Goal: Task Accomplishment & Management: Manage account settings

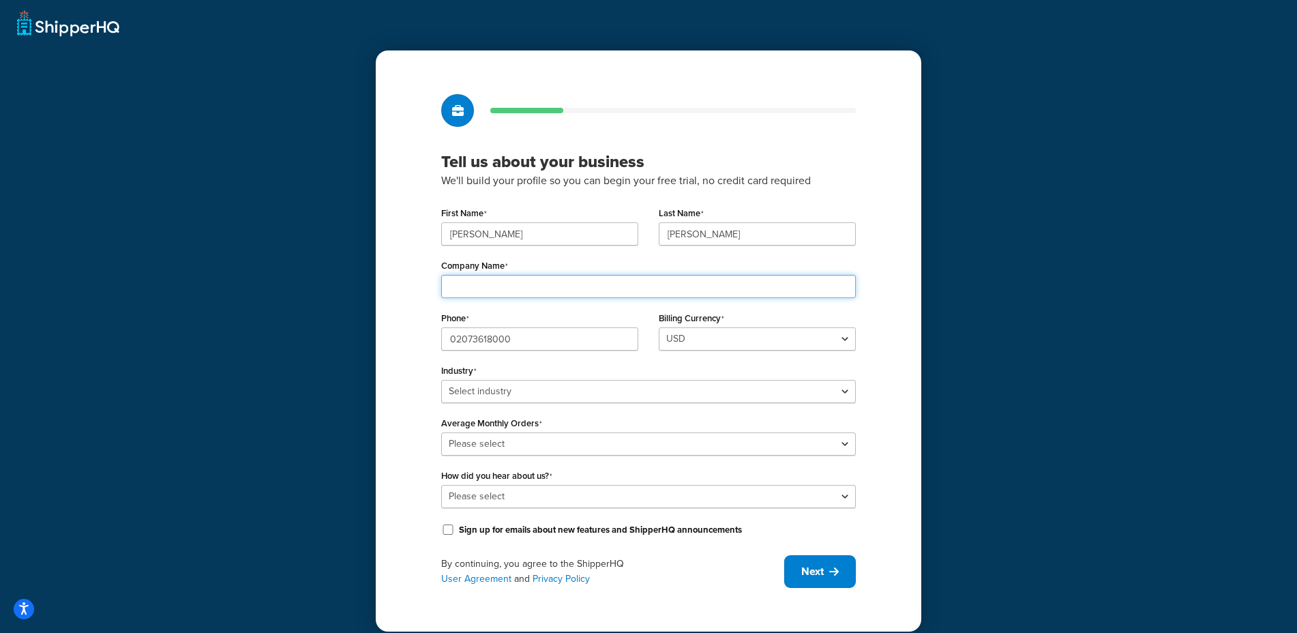
click at [634, 288] on input "Company Name" at bounding box center [648, 286] width 414 height 23
type input "cer"
click at [510, 388] on select "Select industry Automotive Adult Agriculture Alcohol, Tobacco & CBD Arts & Craf…" at bounding box center [648, 391] width 414 height 23
select select "7"
click at [441, 380] on select "Select industry Automotive Adult Agriculture Alcohol, Tobacco & CBD Arts & Craf…" at bounding box center [648, 391] width 414 height 23
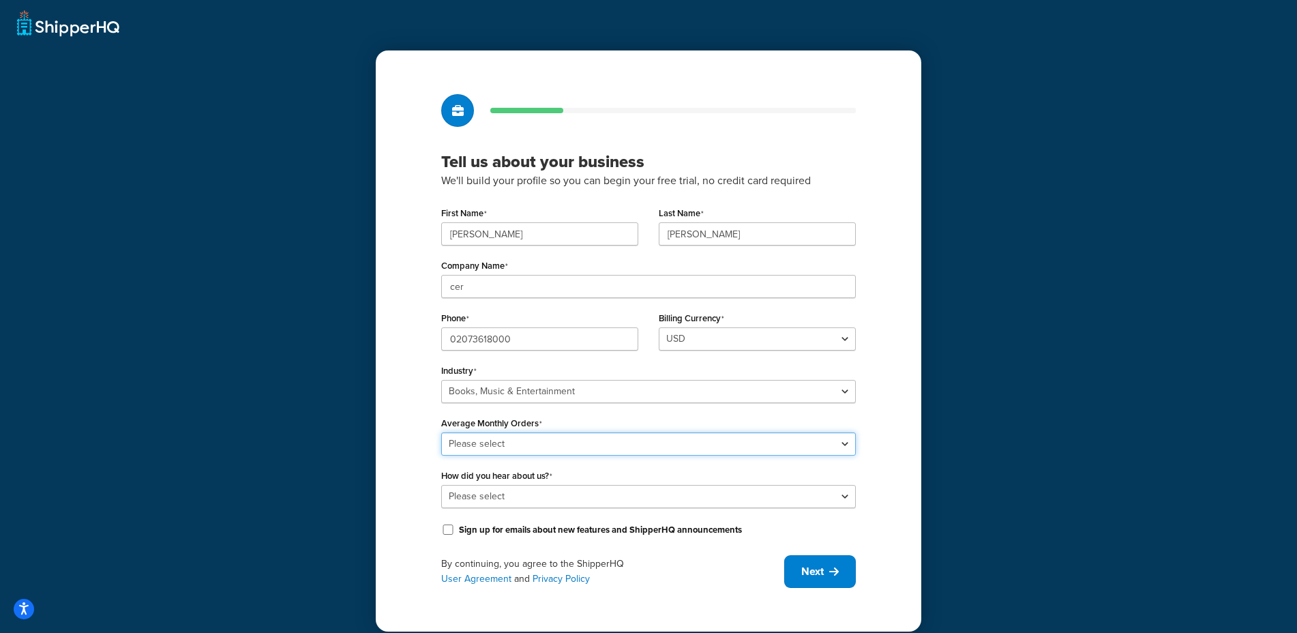
click at [562, 444] on select "Please select 0-500 501-1,000 1,001-10,000 10,001-20,000 Over 20,000" at bounding box center [648, 443] width 414 height 23
select select "5"
click at [441, 432] on select "Please select 0-500 501-1,000 1,001-10,000 10,001-20,000 Over 20,000" at bounding box center [648, 443] width 414 height 23
click at [534, 495] on select "Please select Online Search App Store or Marketplace Listing Referred by Agency…" at bounding box center [648, 496] width 414 height 23
select select "1"
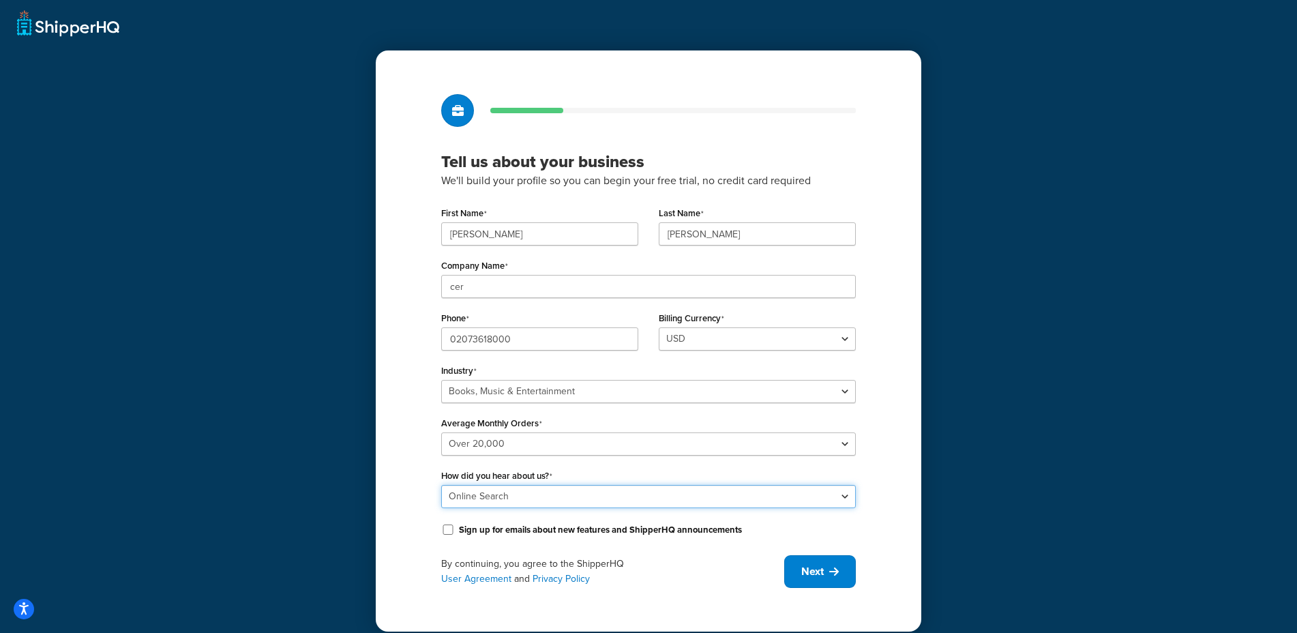
click at [441, 485] on select "Please select Online Search App Store or Marketplace Listing Referred by Agency…" at bounding box center [648, 496] width 414 height 23
click at [813, 577] on span "Next" at bounding box center [812, 571] width 22 height 15
click at [485, 286] on input "cer" at bounding box center [648, 286] width 414 height 23
type input "cere"
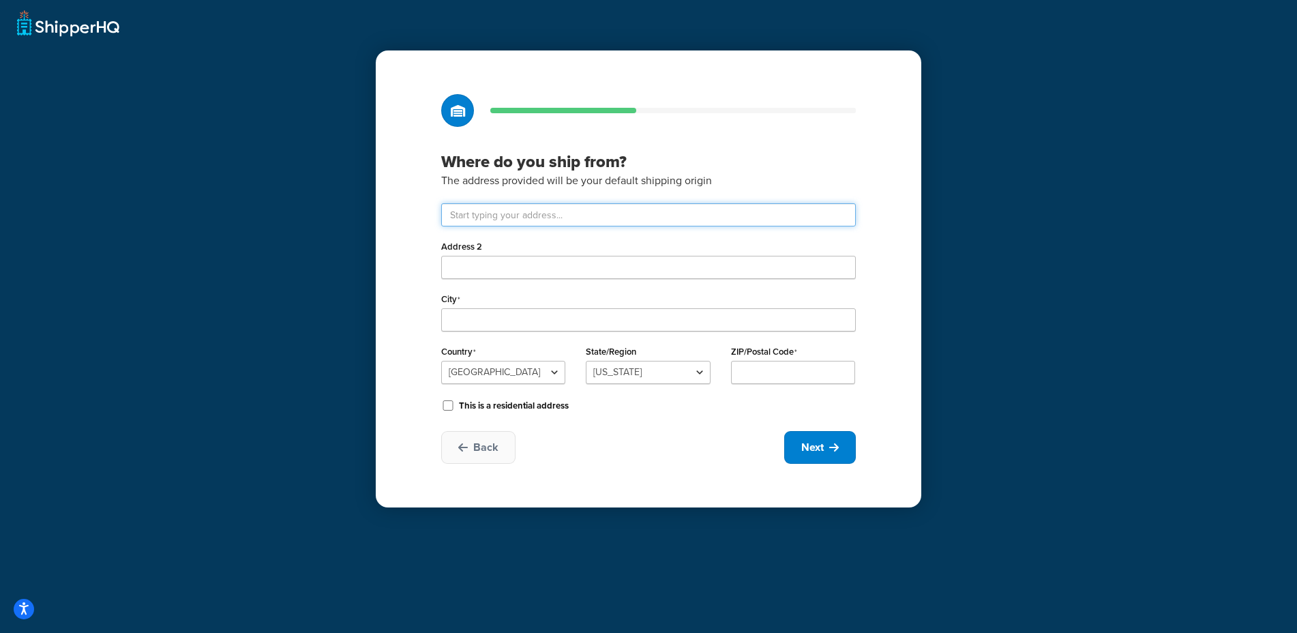
click at [466, 216] on input "text" at bounding box center [648, 214] width 414 height 23
type input "Unit 1 Blue Ribbon Park"
type input "Coventry"
select select "1226"
type input "CV5"
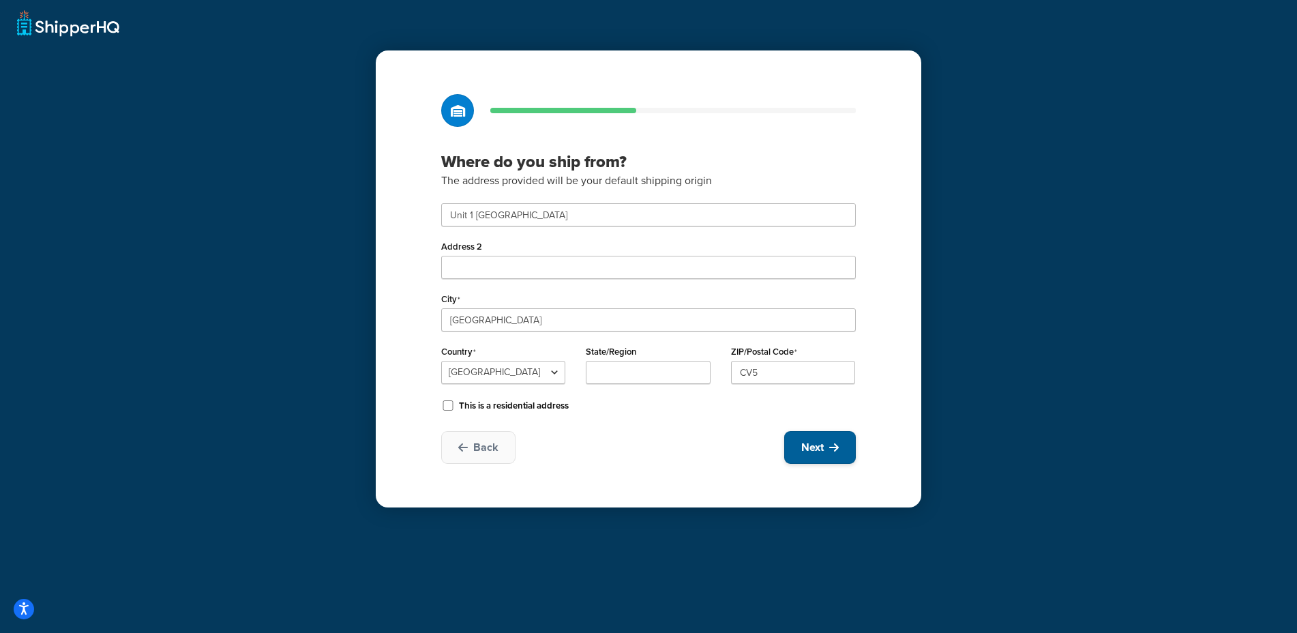
click at [808, 440] on span "Next" at bounding box center [812, 447] width 22 height 15
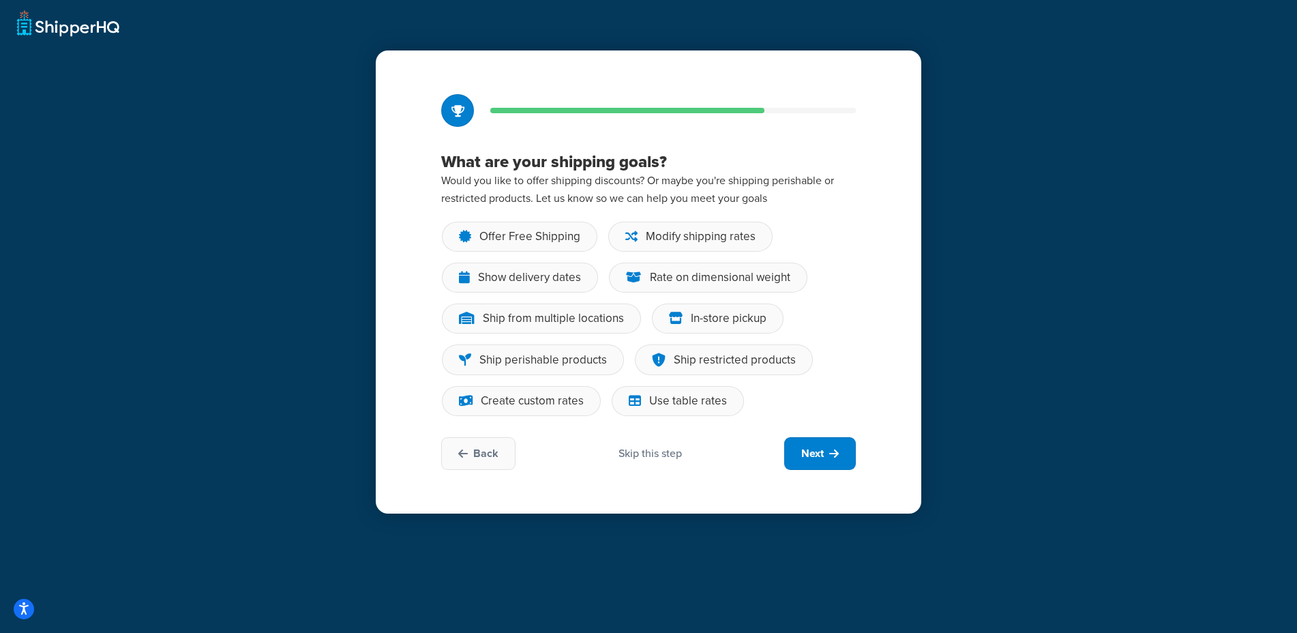
click at [652, 452] on div "Skip this step" at bounding box center [649, 453] width 63 height 15
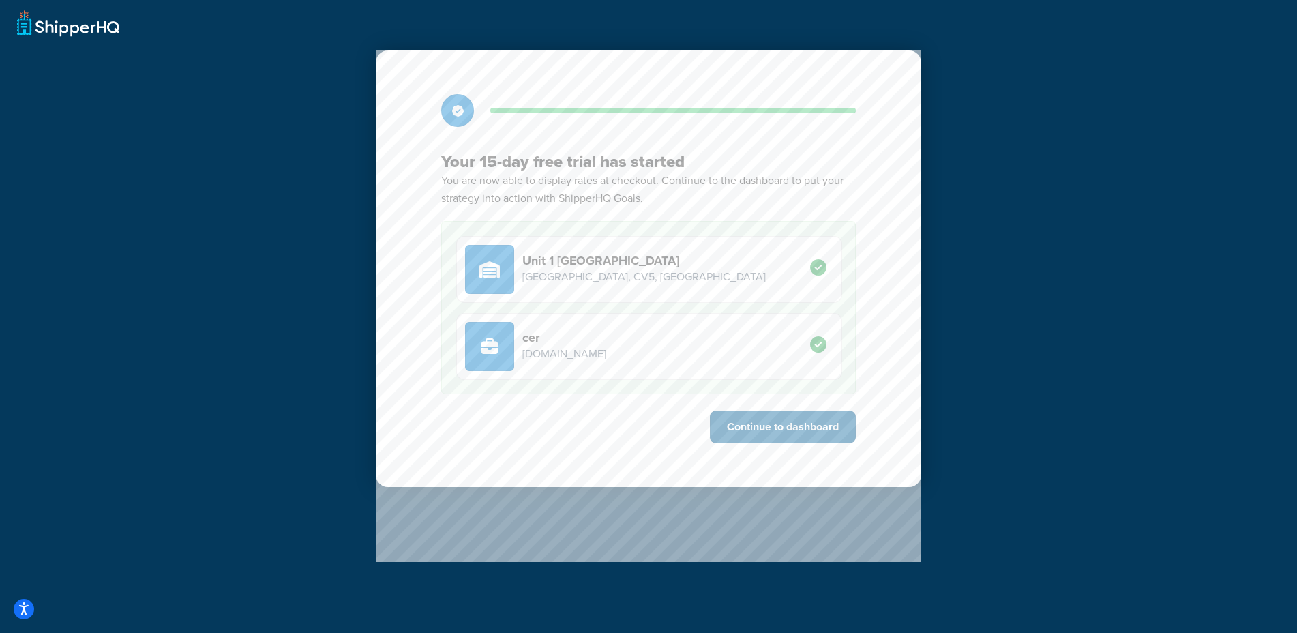
click at [757, 418] on button "Continue to dashboard" at bounding box center [783, 426] width 146 height 33
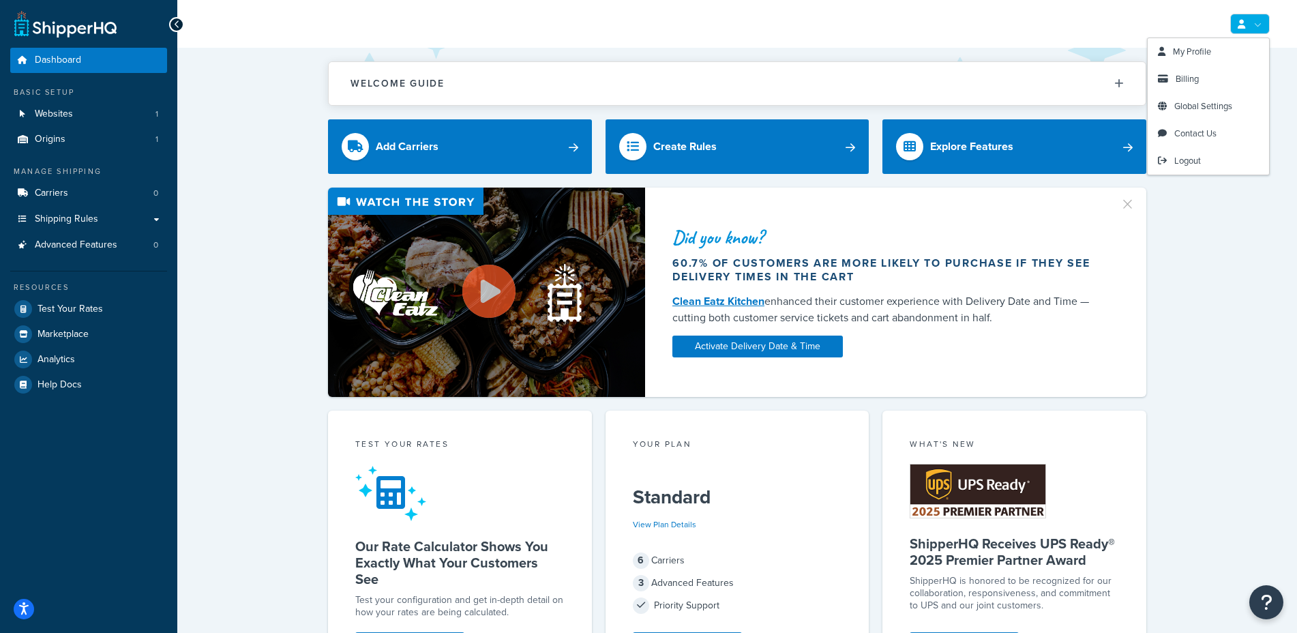
click at [1256, 14] on link at bounding box center [1250, 24] width 40 height 20
click at [1189, 108] on span "Global Settings" at bounding box center [1203, 106] width 58 height 13
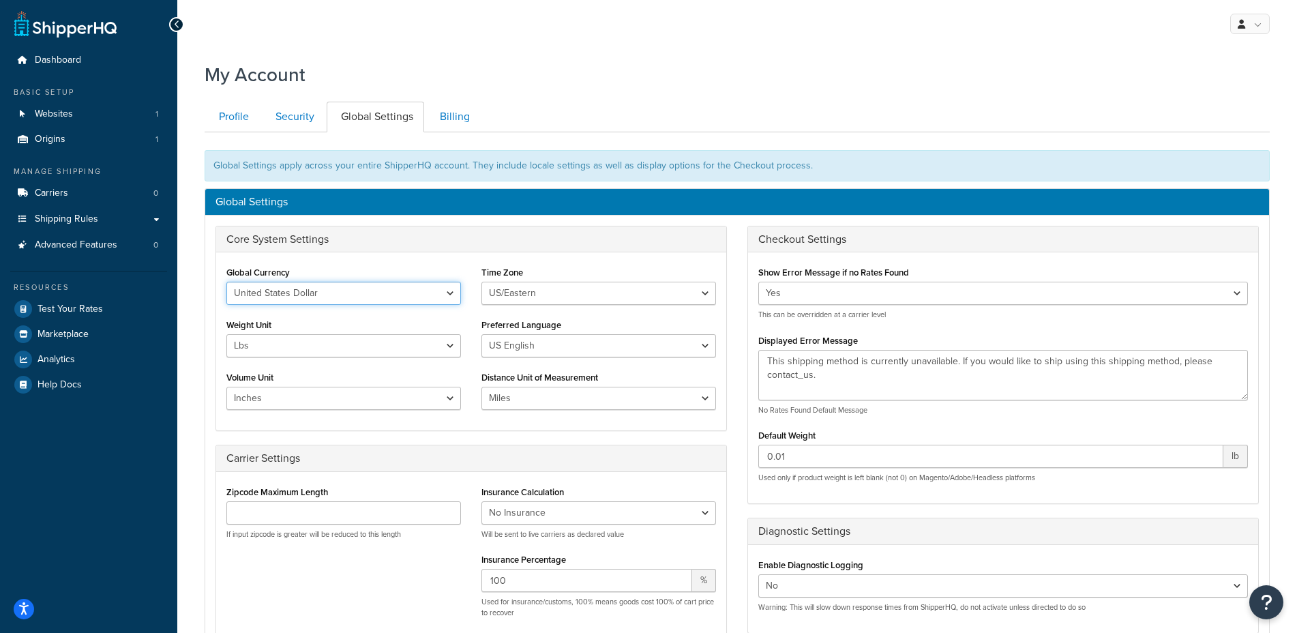
click at [353, 289] on select "United States Dollar Euro British Pound Australian Dollar Canadian Dollar Japan…" at bounding box center [343, 293] width 235 height 23
select select "GBP"
click at [226, 282] on select "United States Dollar Euro British Pound Australian Dollar Canadian Dollar Japan…" at bounding box center [343, 293] width 235 height 23
click at [524, 288] on select "US/Hawaii US/Alaska US/Pacific US/Central US/Mountain US/Eastern US/Arizona Afr…" at bounding box center [598, 293] width 235 height 23
select select "GMT"
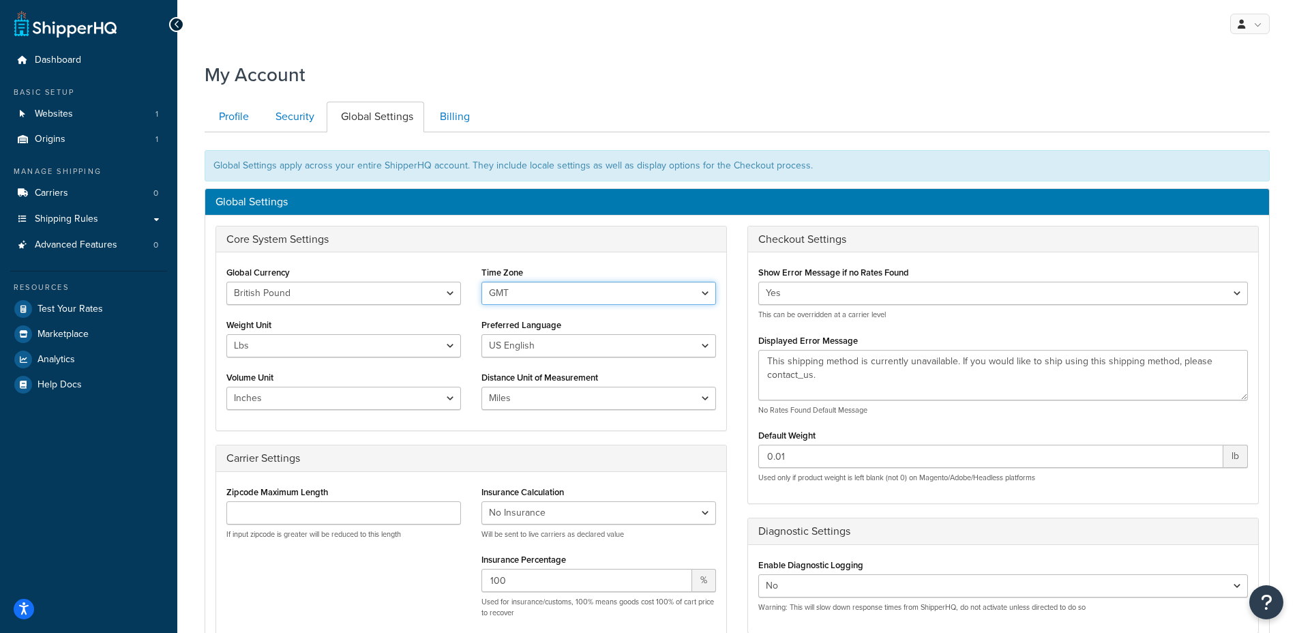
click at [481, 282] on select "US/Hawaii US/Alaska US/Pacific US/Central US/Mountain US/Eastern US/Arizona Afr…" at bounding box center [598, 293] width 235 height 23
click at [281, 337] on select "Lbs Kgs" at bounding box center [343, 345] width 235 height 23
select select "kg"
click at [226, 334] on select "Lbs Kgs" at bounding box center [343, 345] width 235 height 23
click at [508, 354] on select "US English British English" at bounding box center [598, 345] width 235 height 23
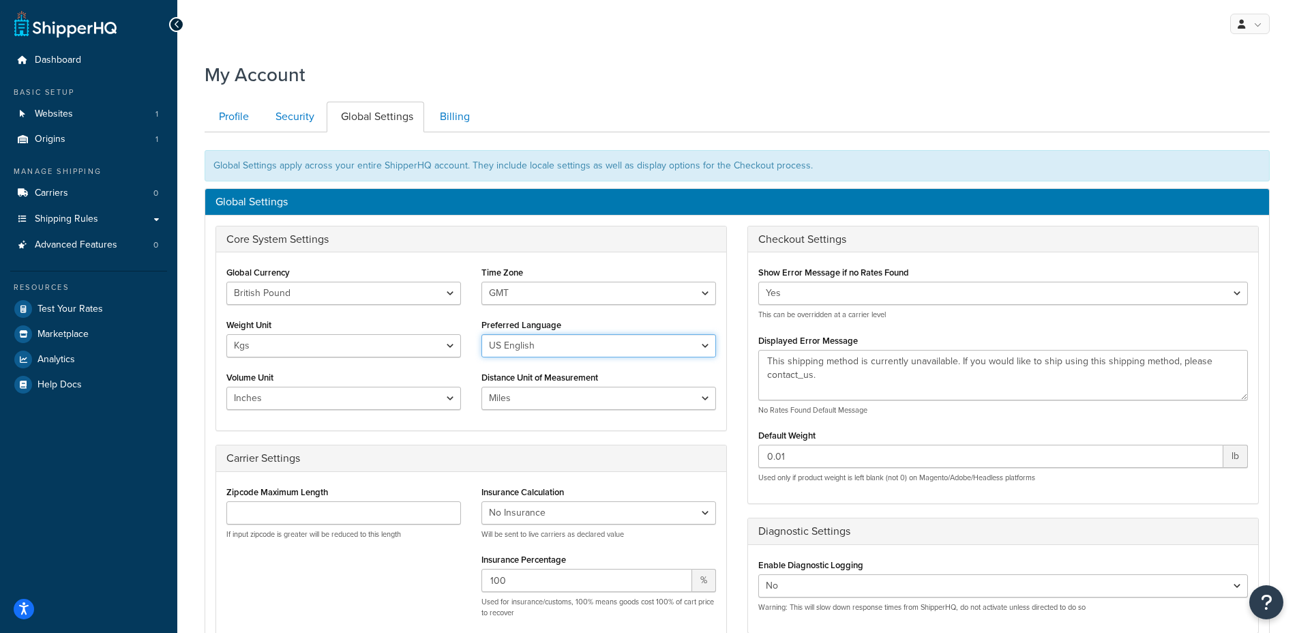
select select "en-GB"
click at [481, 334] on select "US English British English" at bounding box center [598, 345] width 235 height 23
click at [278, 406] on select "Inches Centimetres Feet Yards Metres" at bounding box center [343, 398] width 235 height 23
select select "m"
click at [226, 387] on select "Inches Centimetres Feet Yards Metres" at bounding box center [343, 398] width 235 height 23
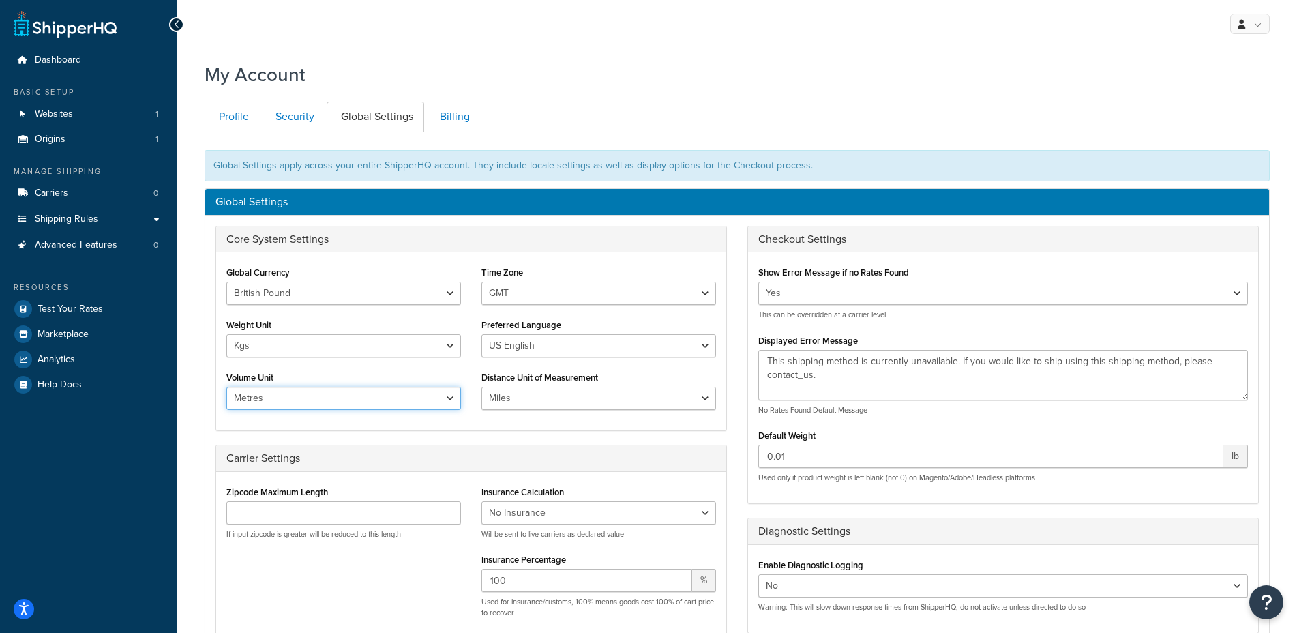
scroll to position [346, 0]
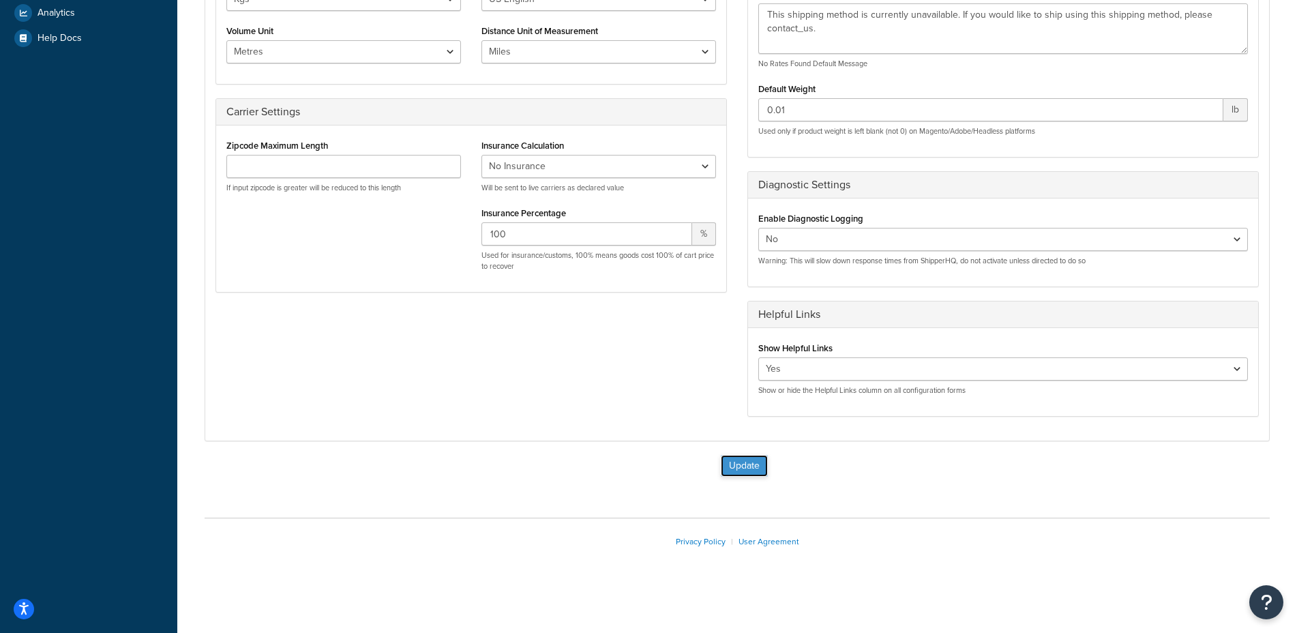
click at [757, 463] on button "Update" at bounding box center [744, 466] width 47 height 22
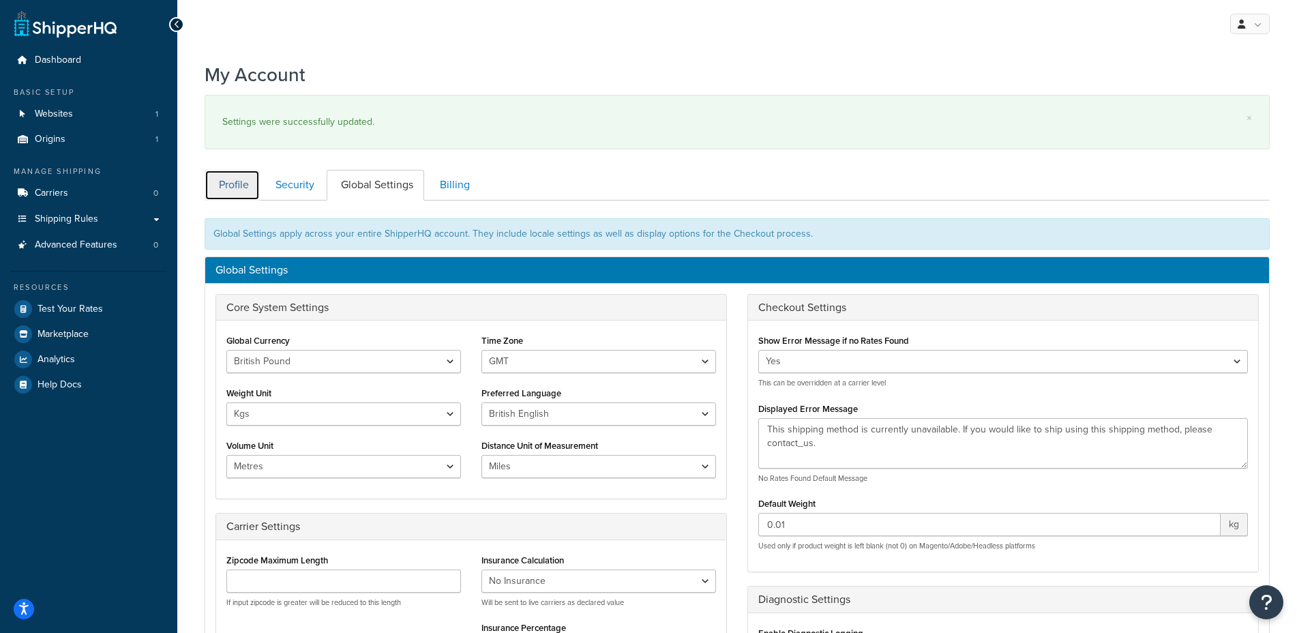
drag, startPoint x: 234, startPoint y: 184, endPoint x: 269, endPoint y: 189, distance: 35.8
click at [234, 184] on link "Profile" at bounding box center [232, 185] width 55 height 31
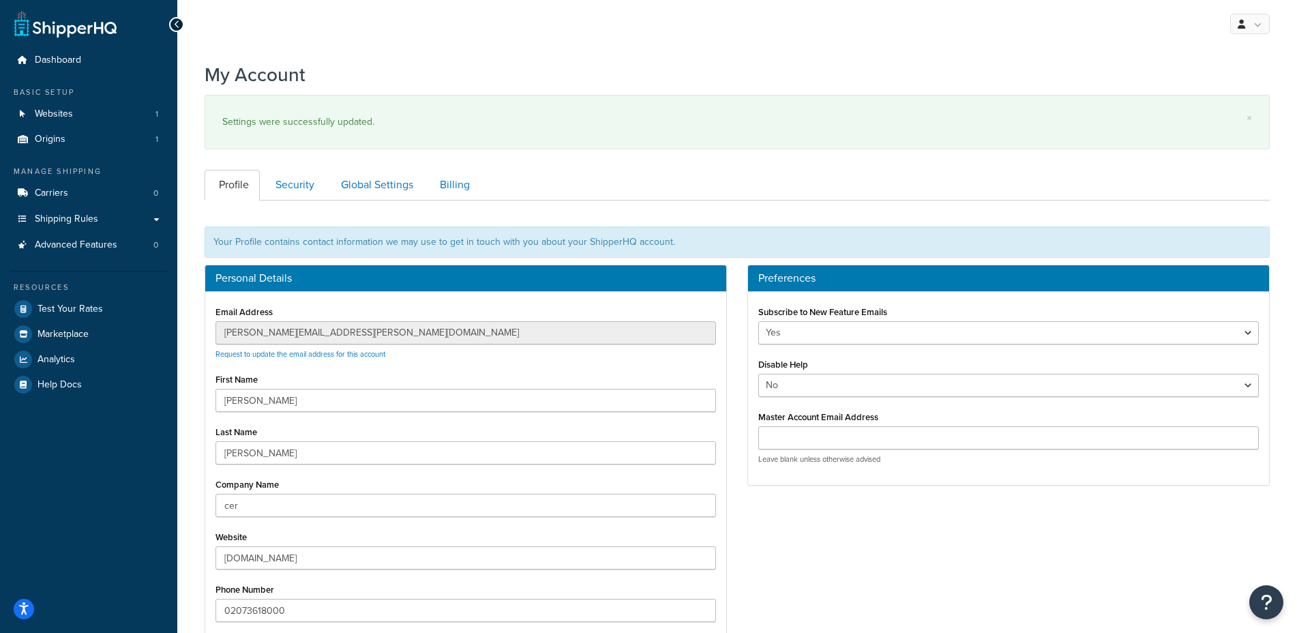
scroll to position [200, 0]
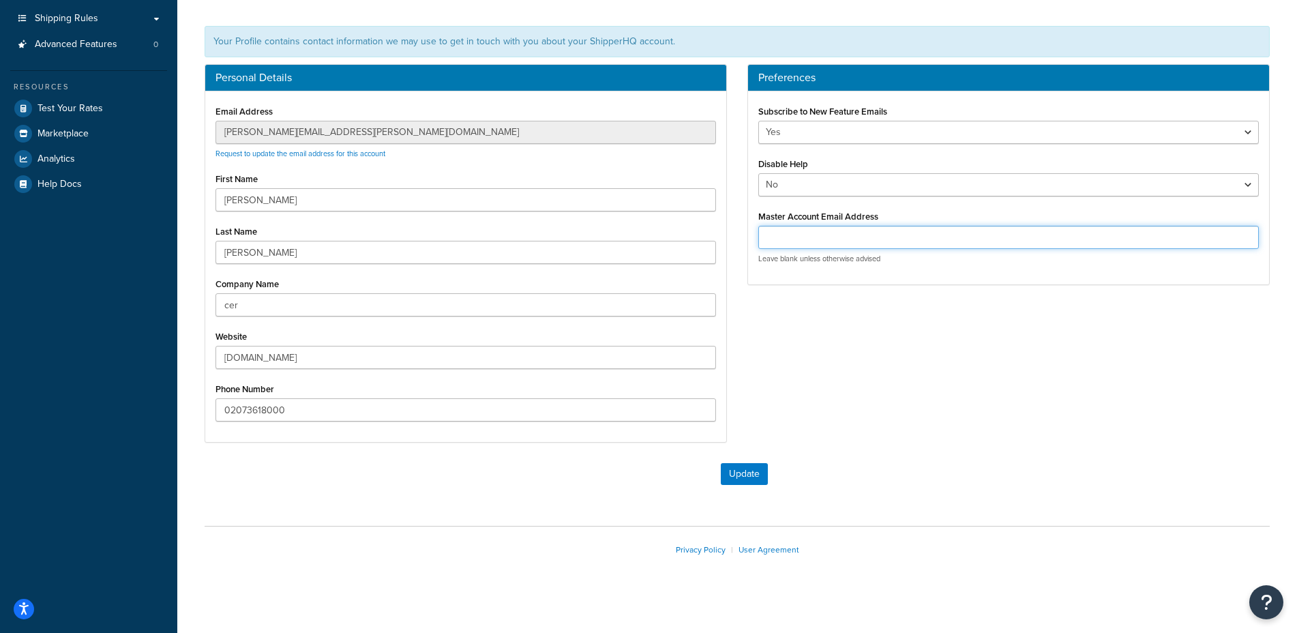
click at [807, 241] on input "Master Account Email Address" at bounding box center [1008, 237] width 500 height 23
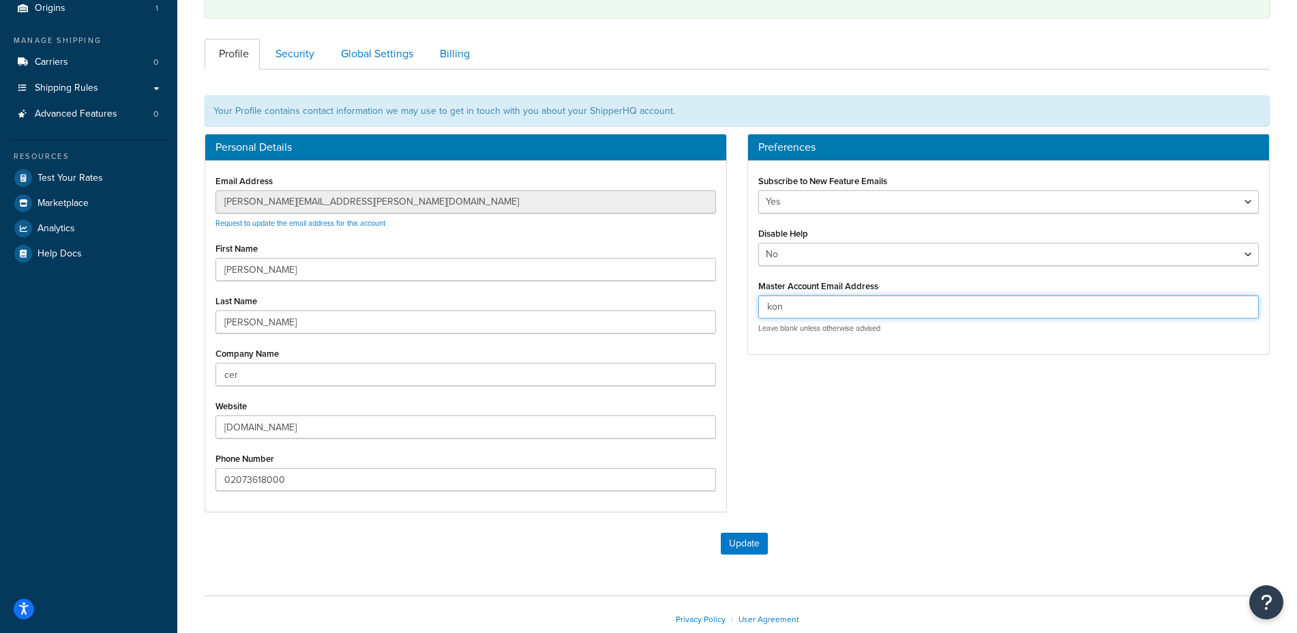
scroll to position [110, 0]
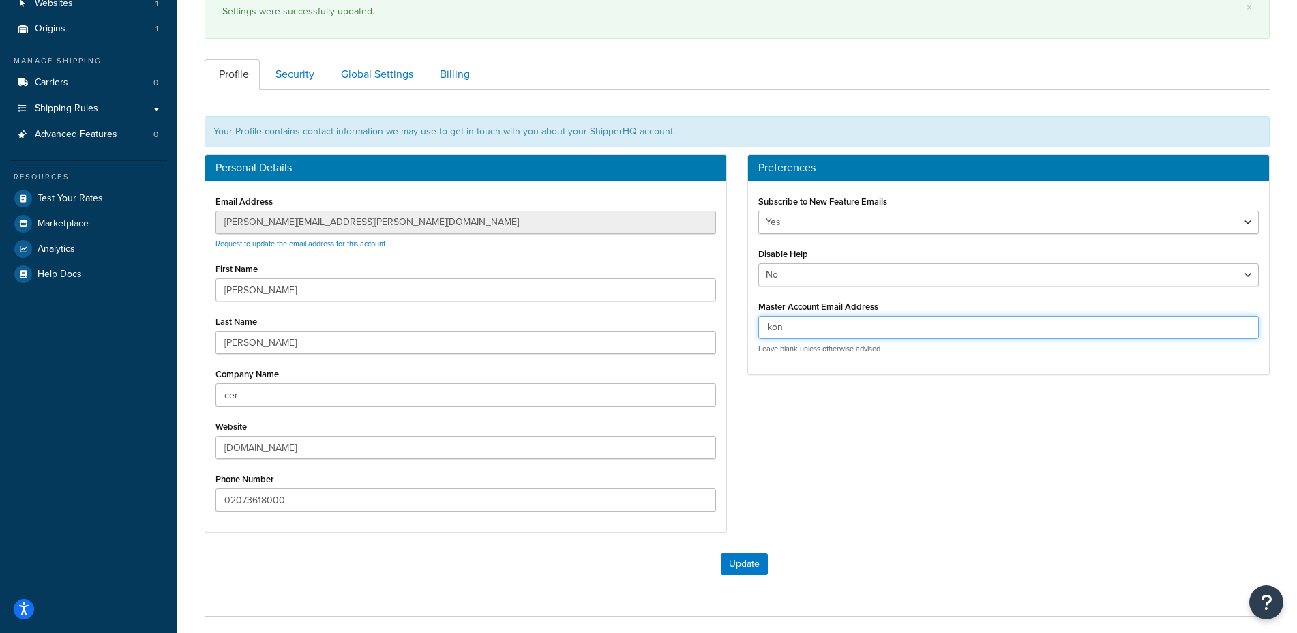
click at [859, 330] on input "kon" at bounding box center [1008, 327] width 500 height 23
click at [858, 324] on input "kon" at bounding box center [1008, 327] width 500 height 23
type input "k"
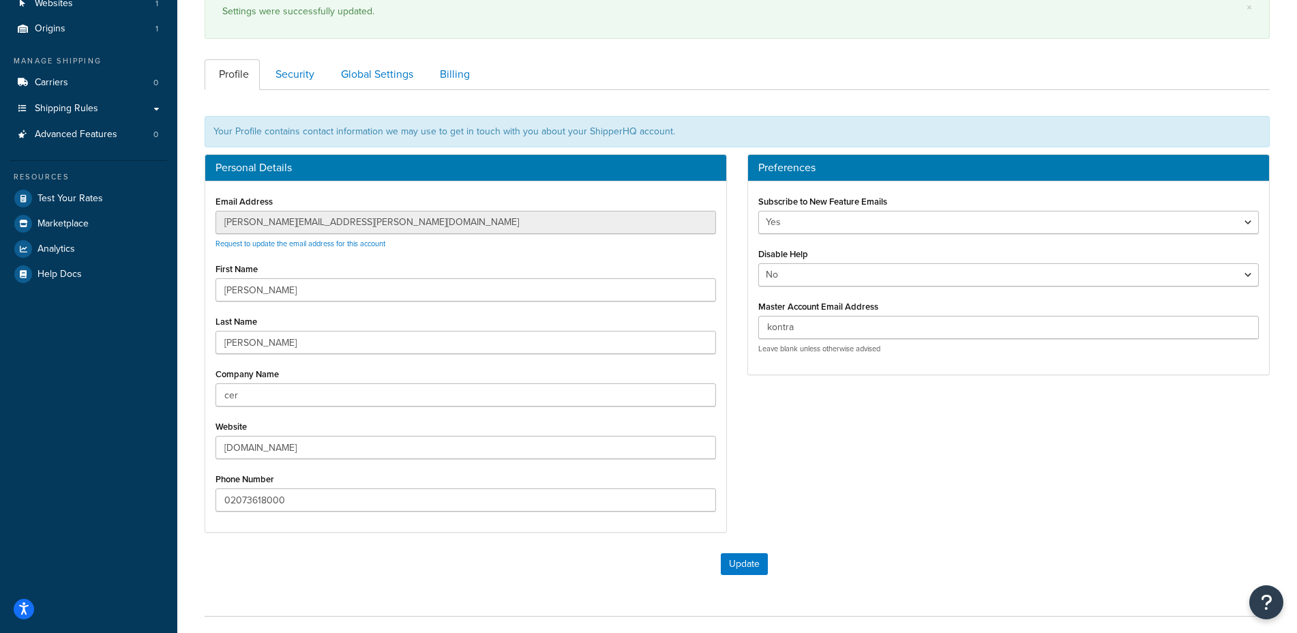
drag, startPoint x: 892, startPoint y: 400, endPoint x: 787, endPoint y: 354, distance: 115.4
click at [892, 399] on div "Personal Details Email Address sean.kennedy@ceremonyofroses.com Request to upda…" at bounding box center [736, 350] width 1085 height 392
click at [652, 325] on div "Last Name Kennedy" at bounding box center [465, 333] width 500 height 42
drag, startPoint x: 645, startPoint y: 336, endPoint x: 731, endPoint y: 329, distance: 86.2
click at [646, 337] on input "[PERSON_NAME]" at bounding box center [465, 342] width 500 height 23
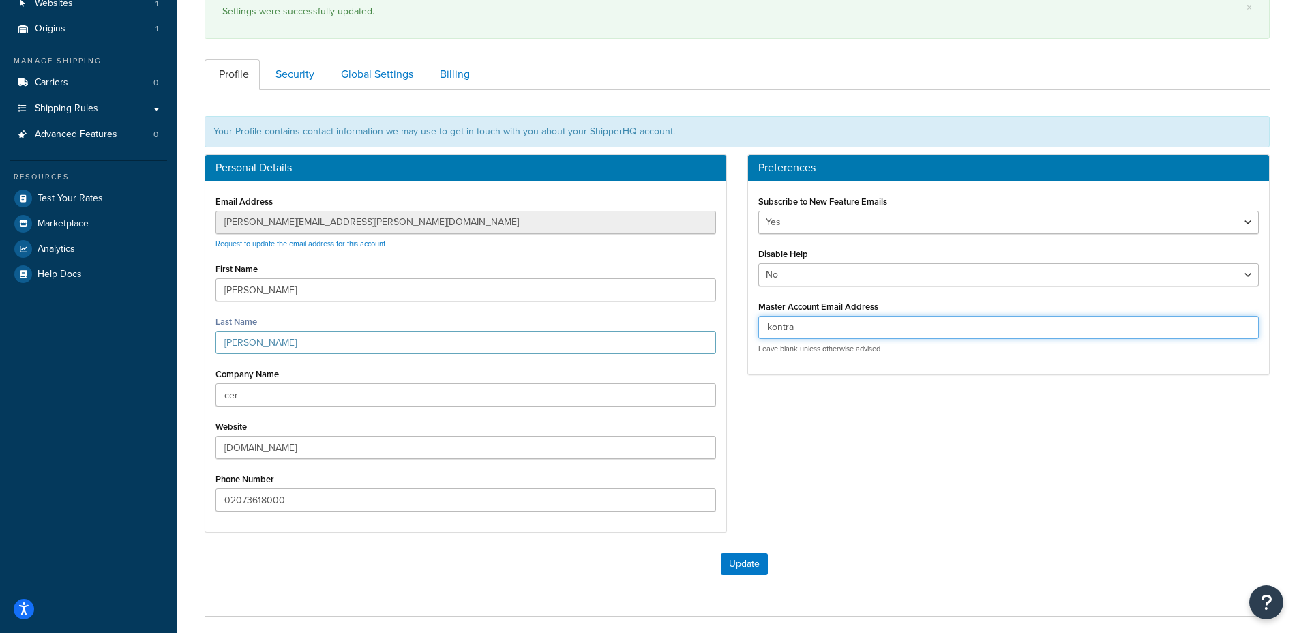
click at [858, 331] on input "kontra" at bounding box center [1008, 327] width 500 height 23
type input "kontraband-"
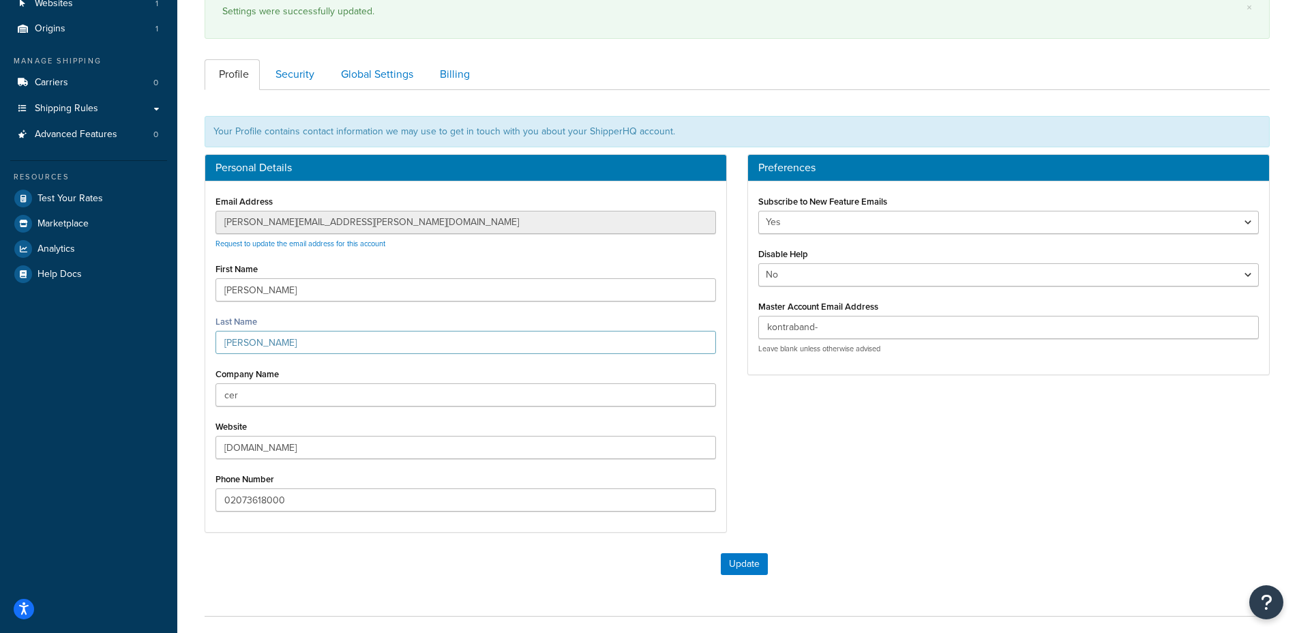
click at [933, 418] on div "Personal Details Email Address sean.kennedy@ceremonyofroses.com Request to upda…" at bounding box center [736, 350] width 1085 height 392
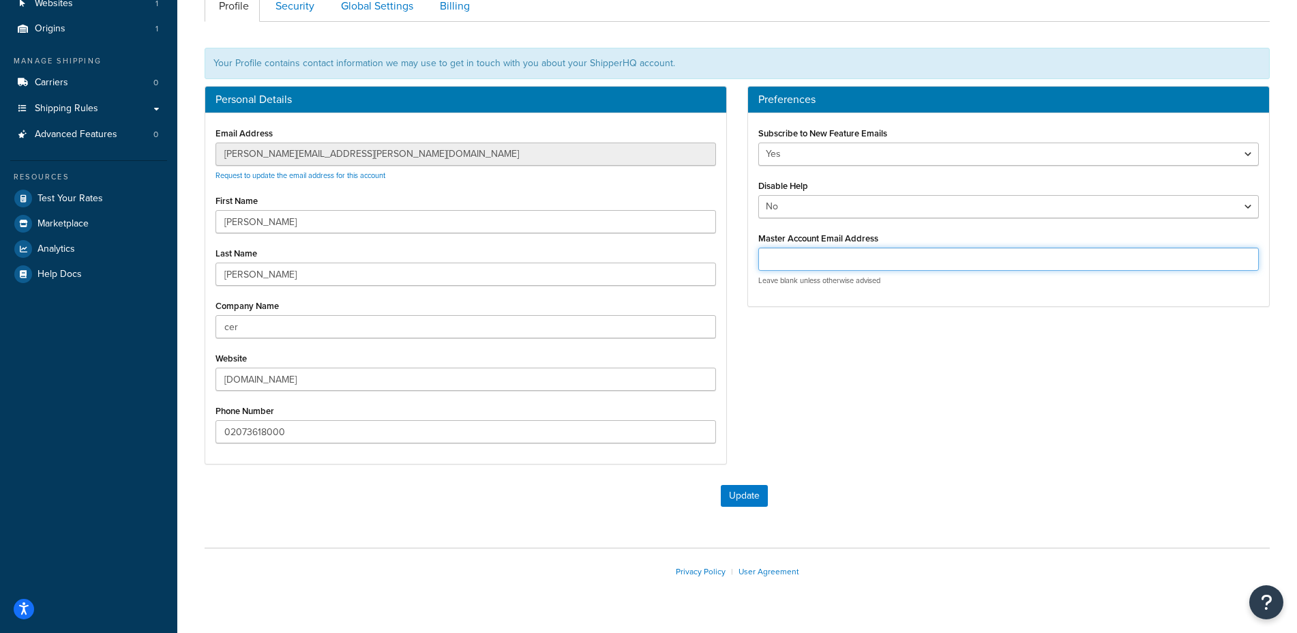
click at [811, 258] on input "Master Account Email Address" at bounding box center [1008, 258] width 500 height 23
type input "k"
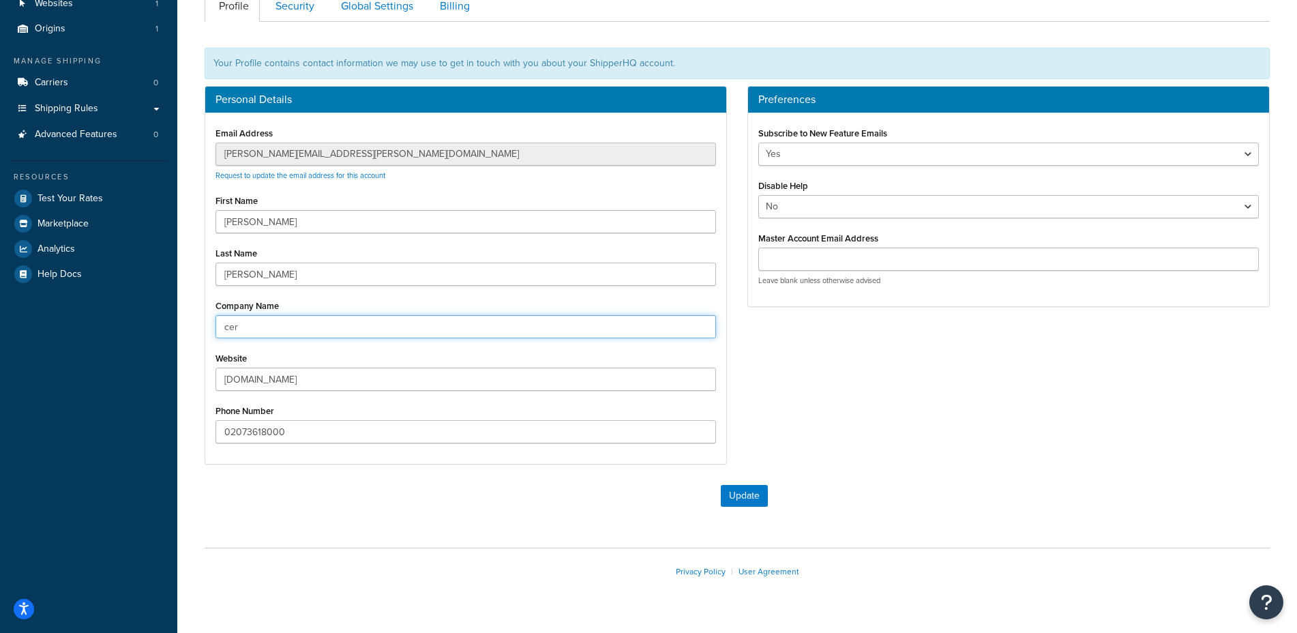
click at [459, 321] on input "cer" at bounding box center [465, 326] width 500 height 23
type input "Ceremony of Roses"
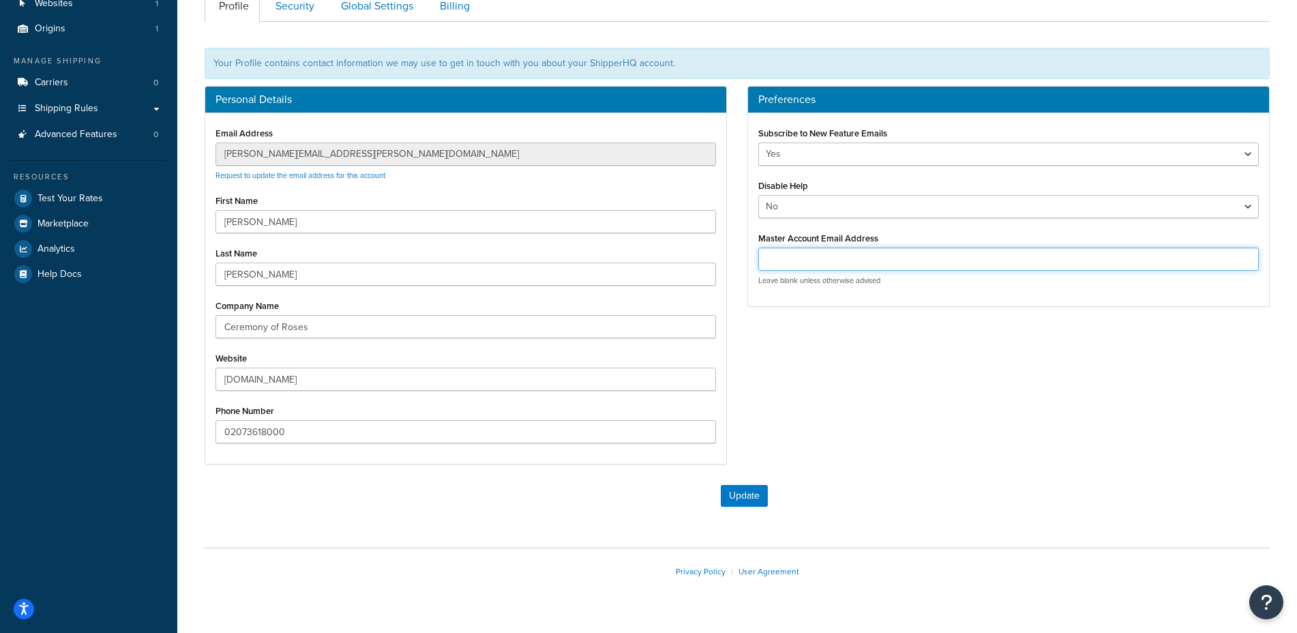
click at [833, 258] on input "Master Account Email Address" at bounding box center [1008, 258] width 500 height 23
type input "kontraband"
drag, startPoint x: 980, startPoint y: 342, endPoint x: 946, endPoint y: 268, distance: 81.8
click at [973, 331] on div "Personal Details Email Address sean.kennedy@ceremonyofroses.com Request to upda…" at bounding box center [736, 282] width 1085 height 392
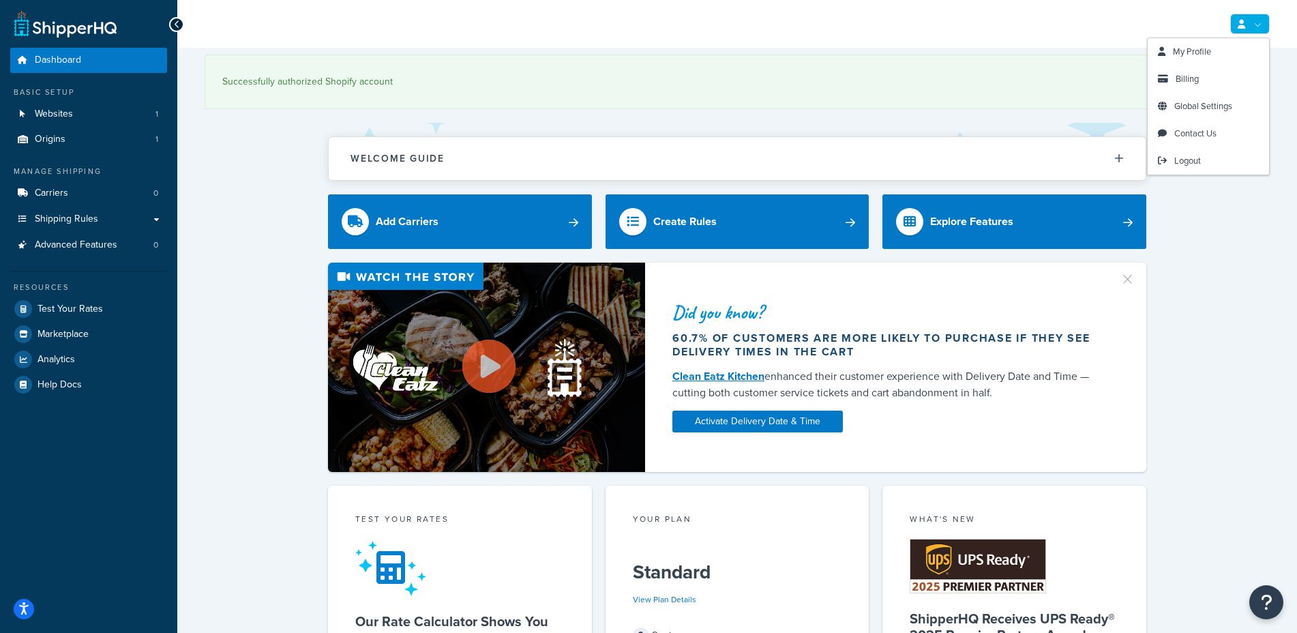
click at [1251, 16] on link at bounding box center [1250, 24] width 40 height 20
click at [1198, 52] on span "My Profile" at bounding box center [1192, 51] width 38 height 13
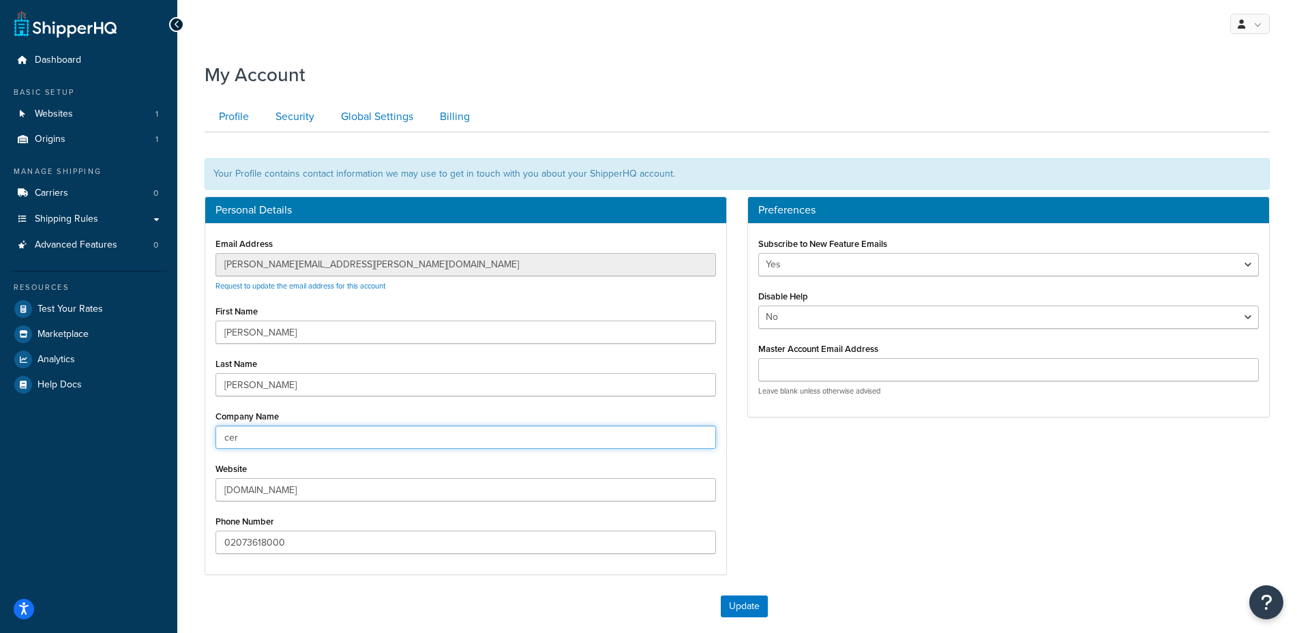
click at [299, 439] on input "cer" at bounding box center [465, 436] width 500 height 23
type input "Ceremony of Roses"
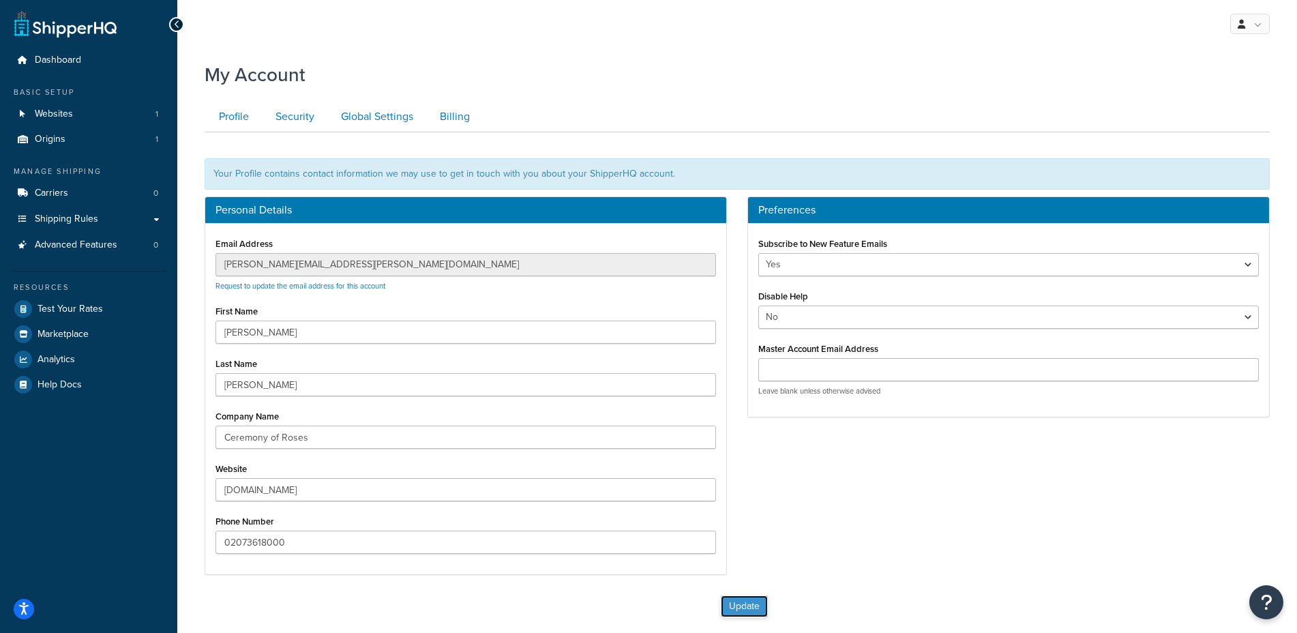
click at [740, 599] on button "Update" at bounding box center [744, 606] width 47 height 22
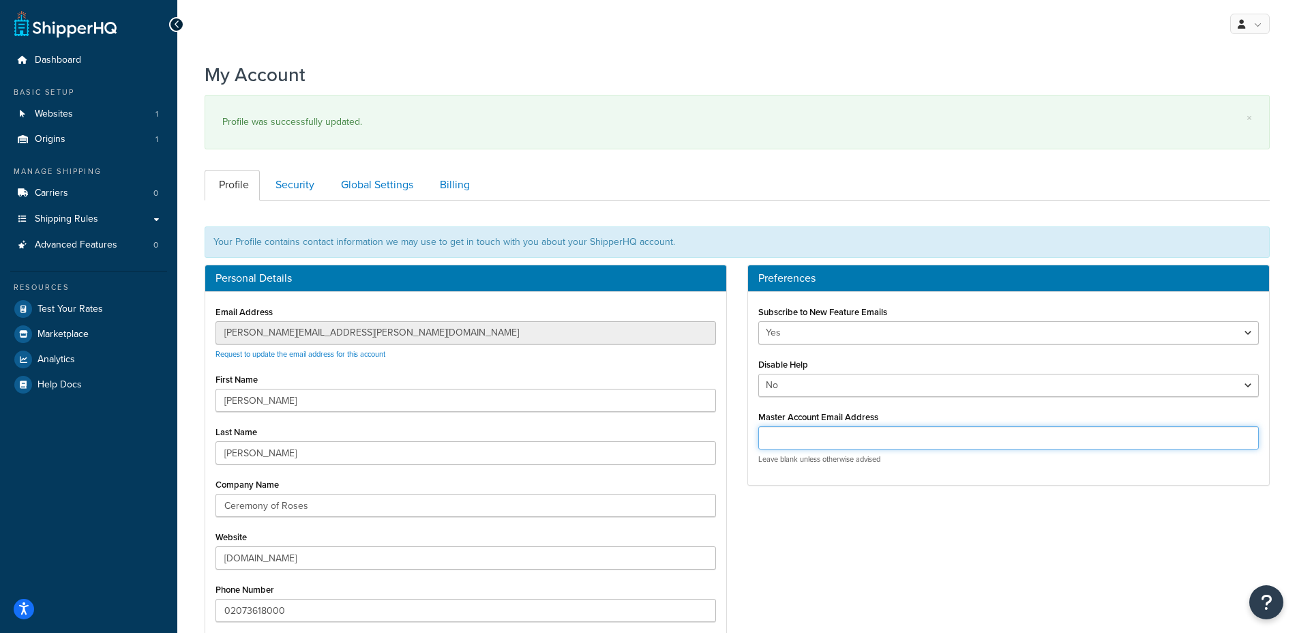
click at [787, 438] on input "Master Account Email Address" at bounding box center [1008, 437] width 500 height 23
type input "kontr"
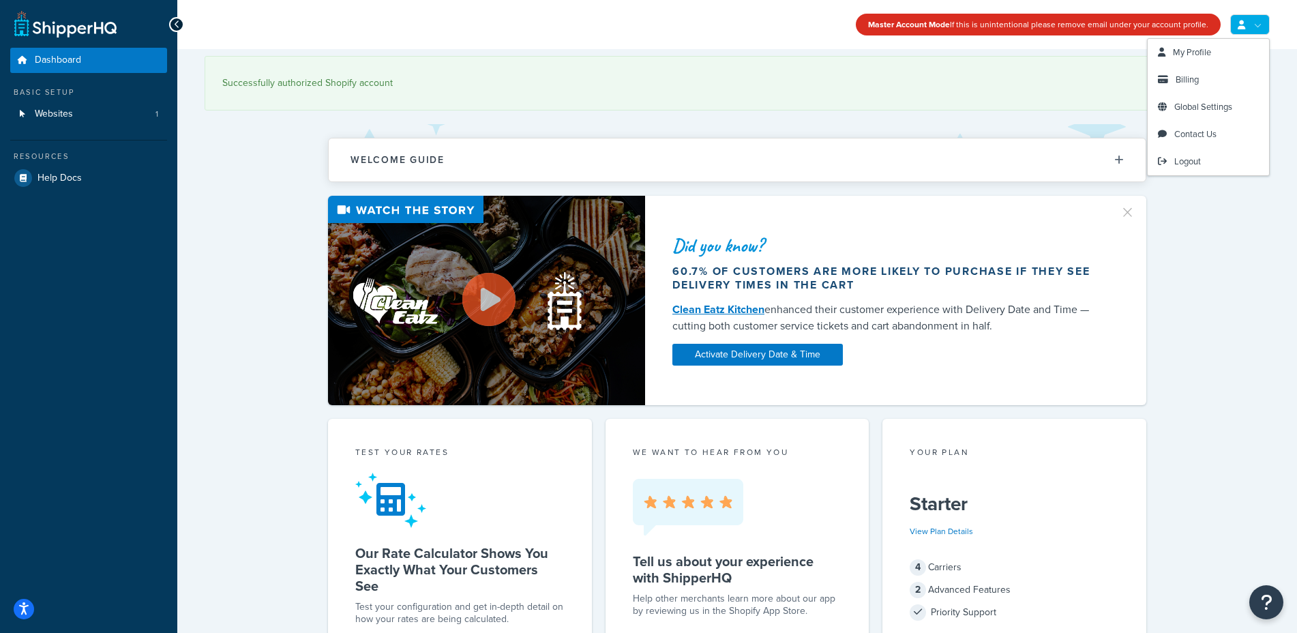
click at [1268, 32] on link at bounding box center [1250, 24] width 40 height 20
click at [1207, 53] on span "My Profile" at bounding box center [1192, 52] width 38 height 13
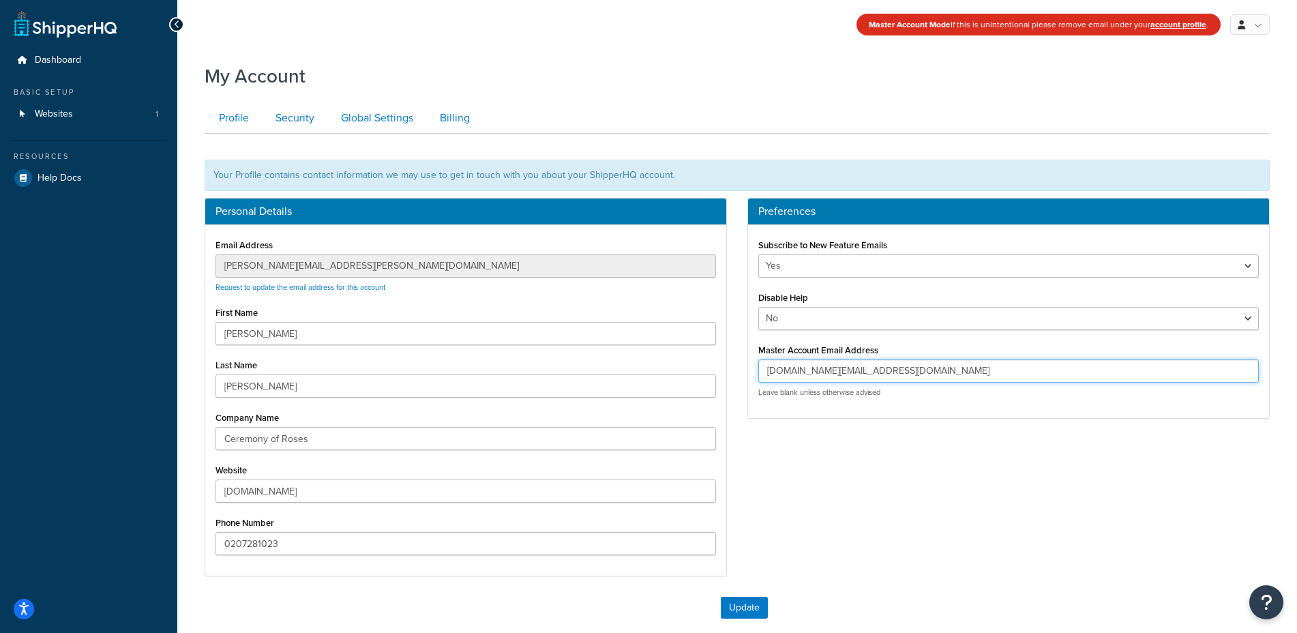
drag, startPoint x: 883, startPoint y: 371, endPoint x: 742, endPoint y: 372, distance: 140.4
click at [717, 372] on div "Personal Details Email Address [PERSON_NAME][EMAIL_ADDRESS][PERSON_NAME][DOMAIN…" at bounding box center [736, 394] width 1085 height 392
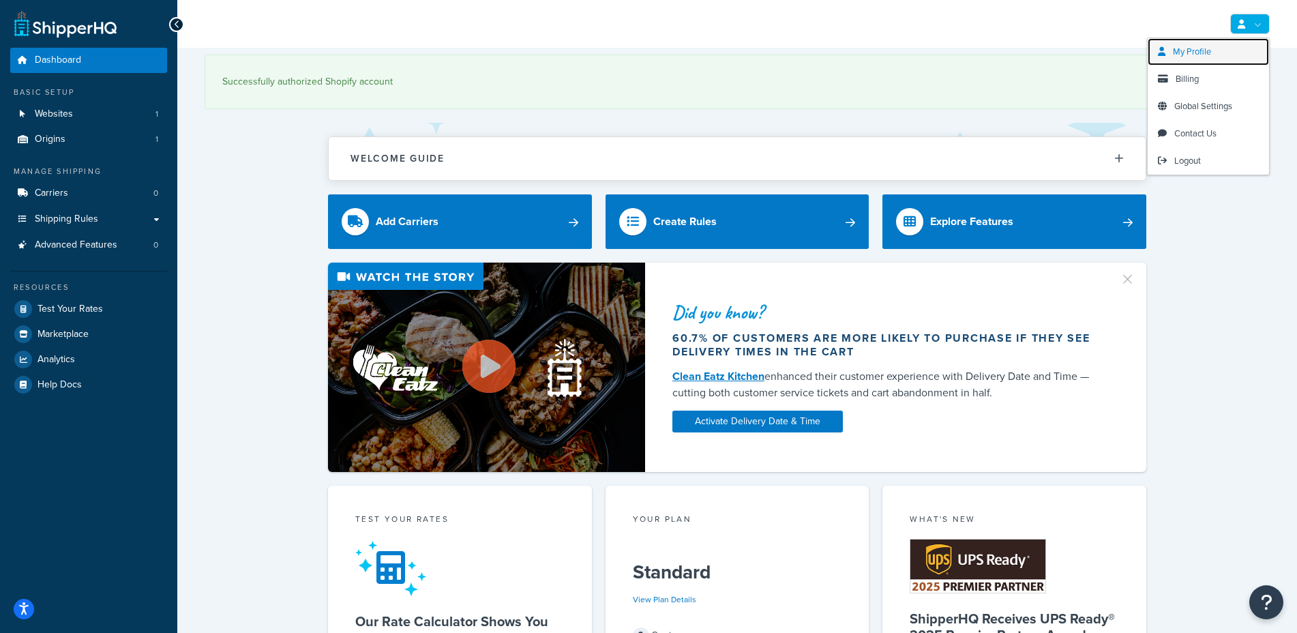
click at [1209, 49] on span "My Profile" at bounding box center [1192, 51] width 38 height 13
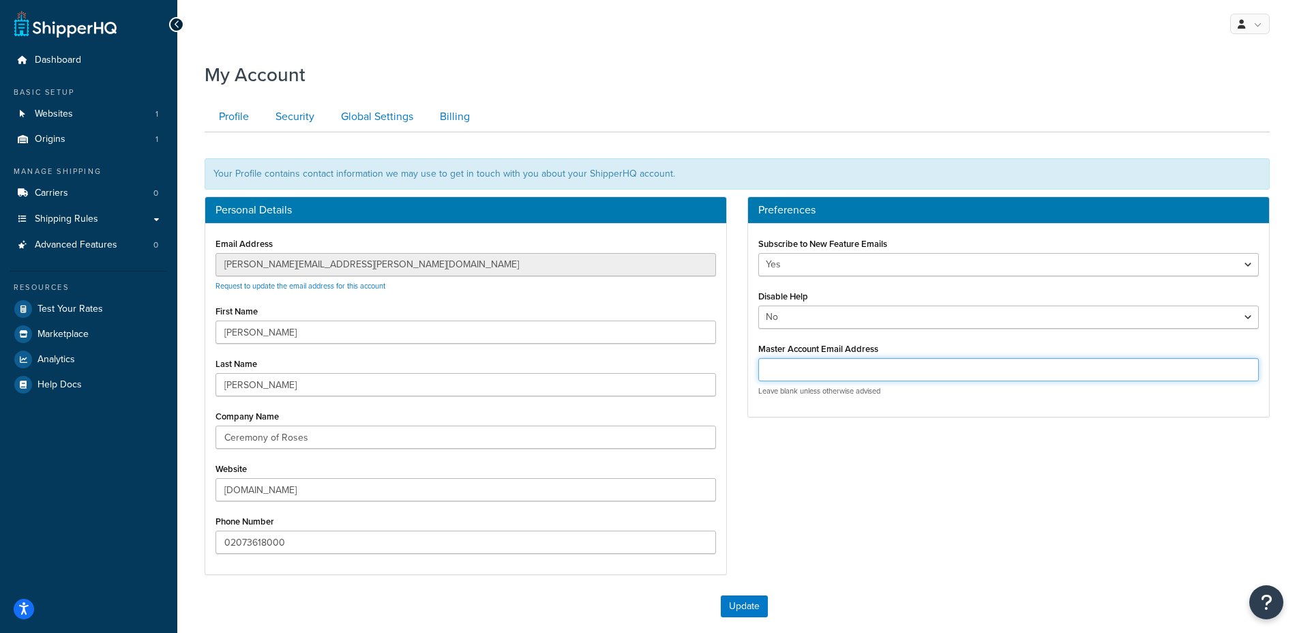
drag, startPoint x: 785, startPoint y: 372, endPoint x: 811, endPoint y: 371, distance: 25.2
click at [788, 372] on input "Master Account Email Address" at bounding box center [1008, 369] width 500 height 23
paste input "[DOMAIN_NAME][EMAIL_ADDRESS][DOMAIN_NAME]"
type input "[DOMAIN_NAME][EMAIL_ADDRESS][DOMAIN_NAME]"
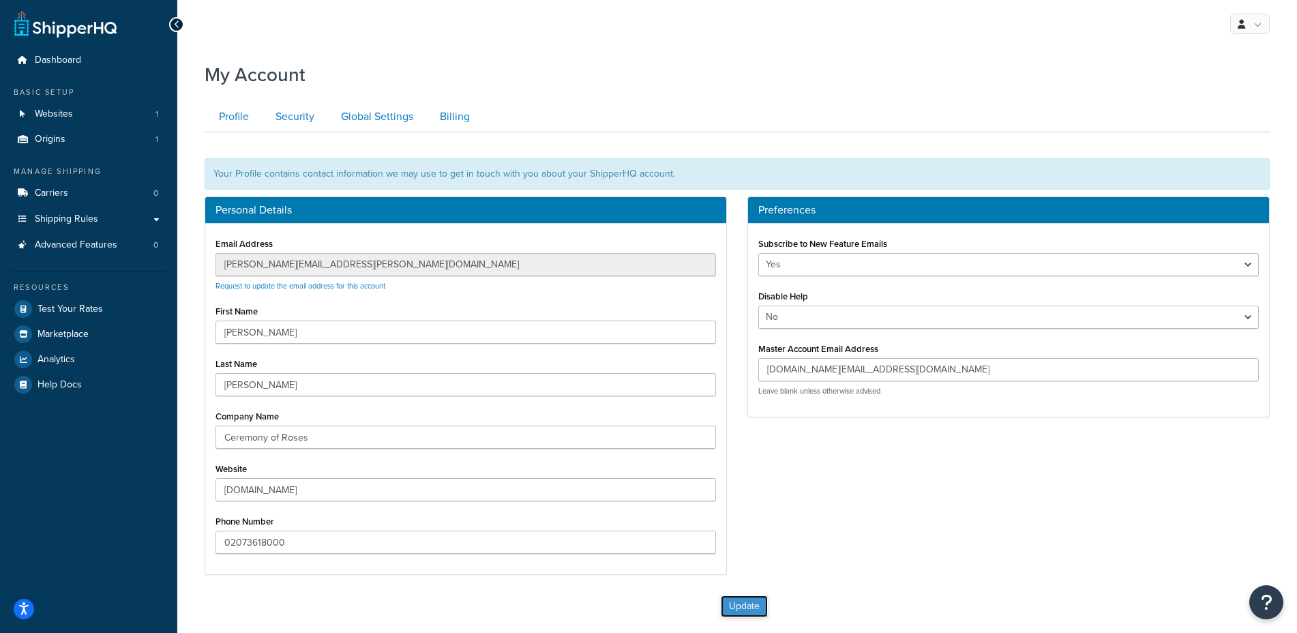
click at [750, 611] on button "Update" at bounding box center [744, 606] width 47 height 22
